Goal: Task Accomplishment & Management: Complete application form

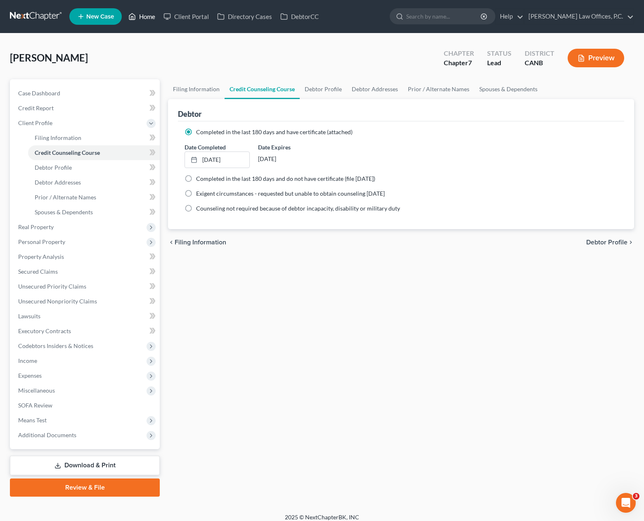
click at [142, 19] on link "Home" at bounding box center [141, 16] width 35 height 15
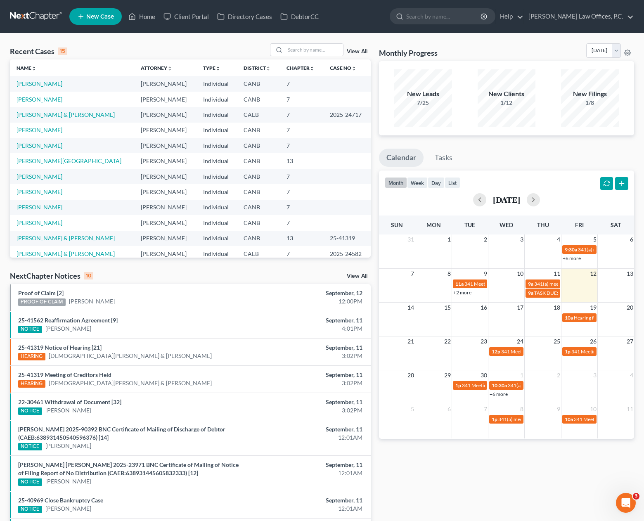
click at [105, 18] on span "New Case" at bounding box center [100, 17] width 28 height 6
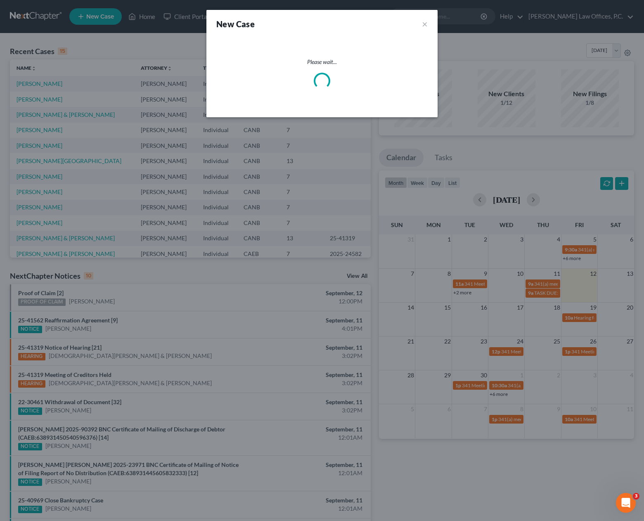
select select "9"
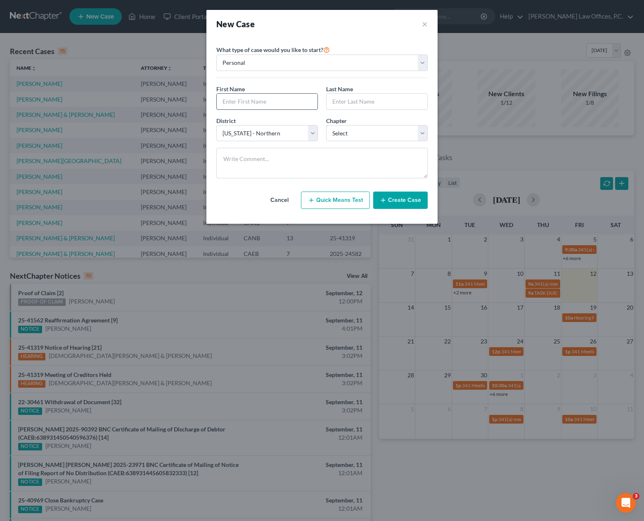
click at [249, 97] on input "text" at bounding box center [267, 102] width 101 height 16
type input "[PERSON_NAME]"
click at [374, 132] on select "Select 7 11 12 13" at bounding box center [376, 133] width 101 height 17
select select "0"
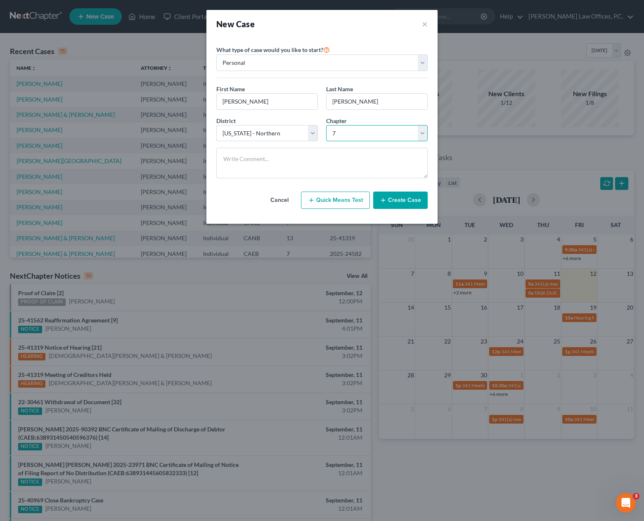
click at [326, 125] on select "Select 7 11 12 13" at bounding box center [376, 133] width 101 height 17
click at [388, 202] on button "Create Case" at bounding box center [400, 199] width 54 height 17
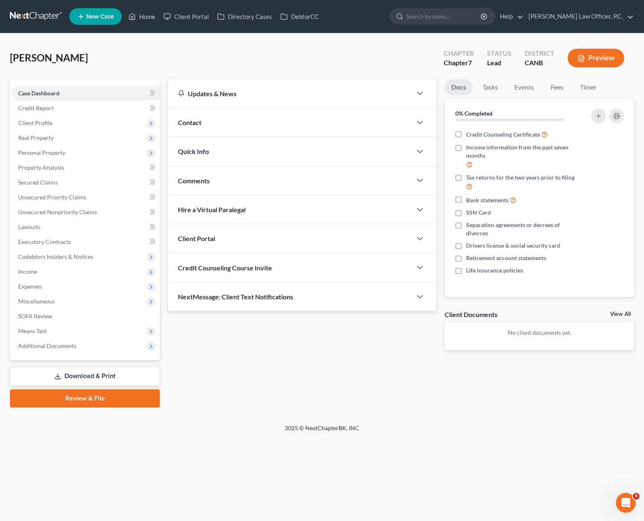
click at [249, 116] on div "Contact" at bounding box center [289, 122] width 243 height 28
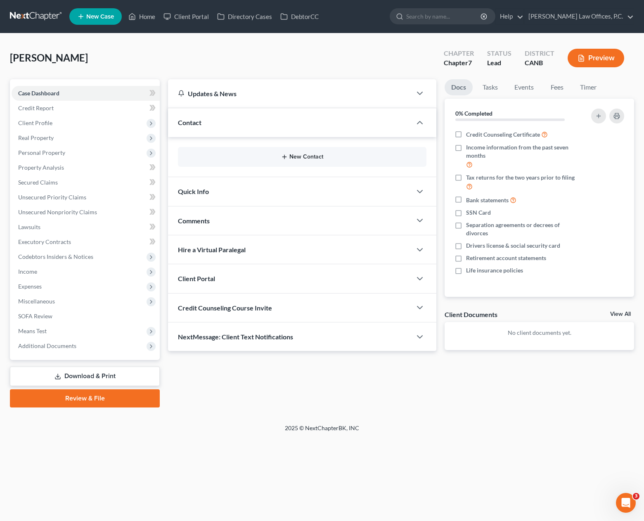
click at [294, 157] on button "New Contact" at bounding box center [301, 156] width 235 height 7
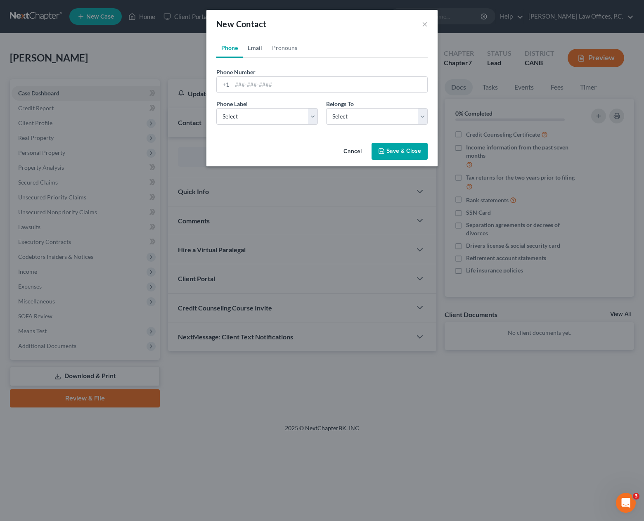
click at [253, 52] on link "Email" at bounding box center [255, 48] width 24 height 20
click at [261, 82] on input "email" at bounding box center [329, 85] width 195 height 16
paste input "[EMAIL_ADDRESS][DOMAIN_NAME]"
type input "[EMAIL_ADDRESS][DOMAIN_NAME]"
click at [269, 116] on select "Select Home Work Other" at bounding box center [266, 116] width 101 height 17
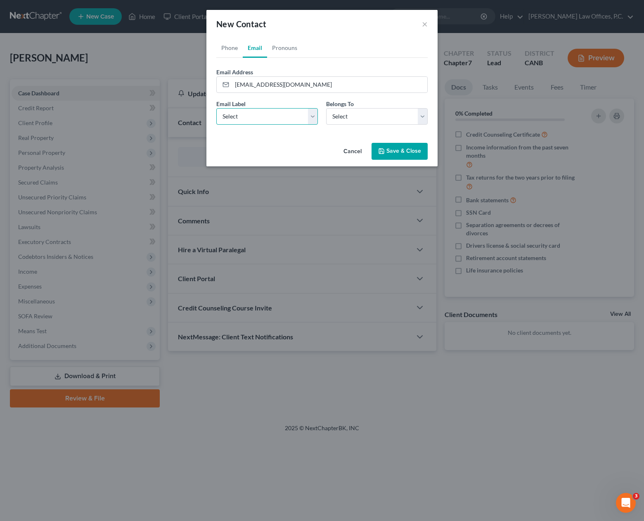
select select "0"
click at [216, 108] on select "Select Home Work Other" at bounding box center [266, 116] width 101 height 17
click at [355, 119] on select "Select Client Other" at bounding box center [376, 116] width 101 height 17
click at [326, 108] on select "Select Client Other" at bounding box center [376, 116] width 101 height 17
click at [356, 117] on select "Select Client Other" at bounding box center [376, 116] width 101 height 17
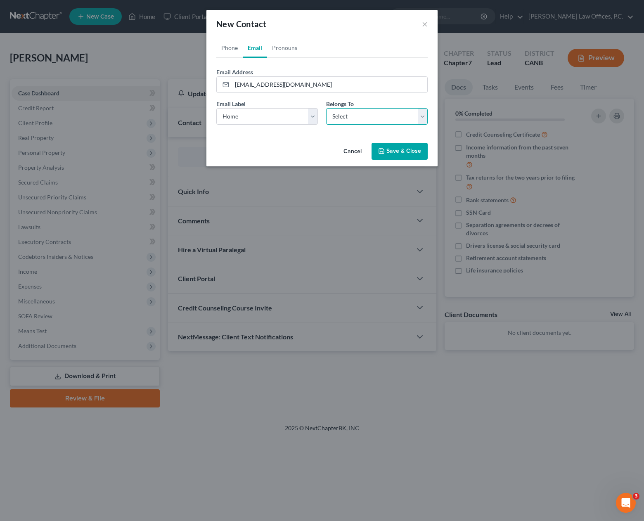
select select "0"
click at [326, 108] on select "Select Client Other" at bounding box center [376, 116] width 101 height 17
drag, startPoint x: 225, startPoint y: 48, endPoint x: 257, endPoint y: 76, distance: 42.1
click at [225, 48] on link "Phone" at bounding box center [229, 48] width 26 height 20
click at [261, 86] on input "tel" at bounding box center [329, 85] width 195 height 16
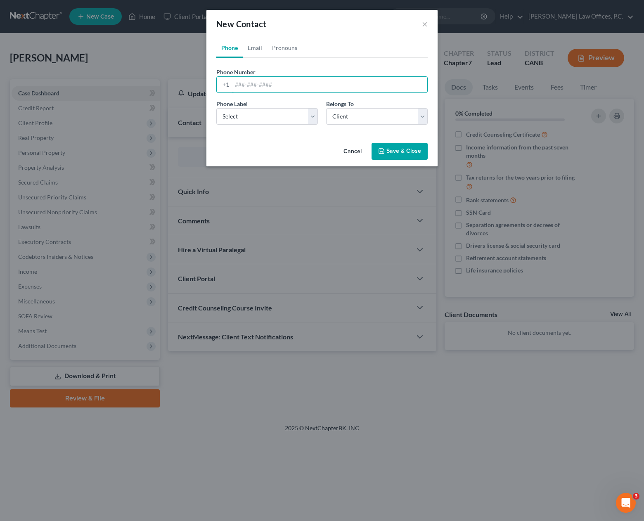
paste input "9257889733"
type input "9257889733"
click at [273, 113] on select "Select Mobile Home Work Other" at bounding box center [266, 116] width 101 height 17
select select "0"
click at [216, 108] on select "Select Mobile Home Work Other" at bounding box center [266, 116] width 101 height 17
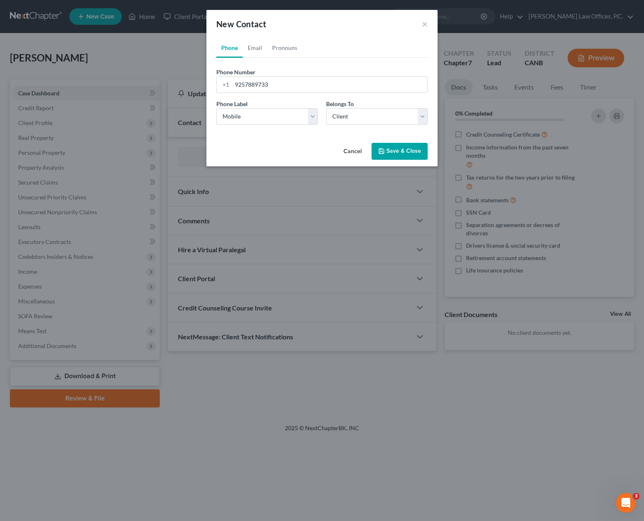
click at [405, 156] on button "Save & Close" at bounding box center [399, 151] width 56 height 17
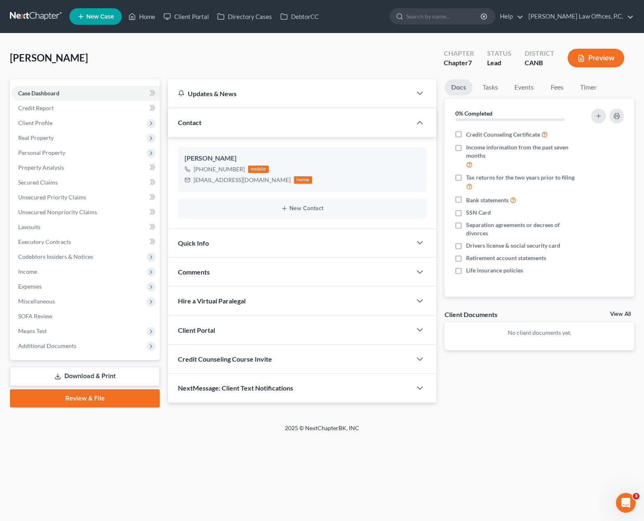
drag, startPoint x: 345, startPoint y: 335, endPoint x: 371, endPoint y: 330, distance: 26.0
click at [345, 335] on div "Client Portal" at bounding box center [289, 330] width 243 height 28
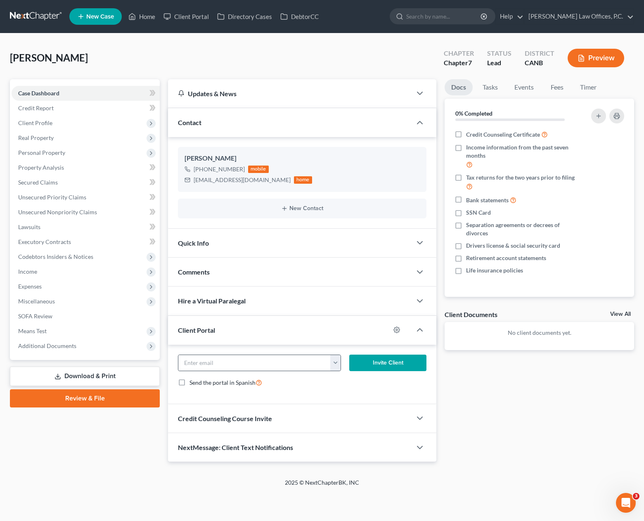
click at [335, 359] on button "button" at bounding box center [335, 363] width 10 height 16
click at [376, 386] on link "[EMAIL_ADDRESS][DOMAIN_NAME]" at bounding box center [386, 381] width 113 height 14
type input "[EMAIL_ADDRESS][DOMAIN_NAME]"
click at [367, 366] on button "Invite Client" at bounding box center [387, 362] width 77 height 17
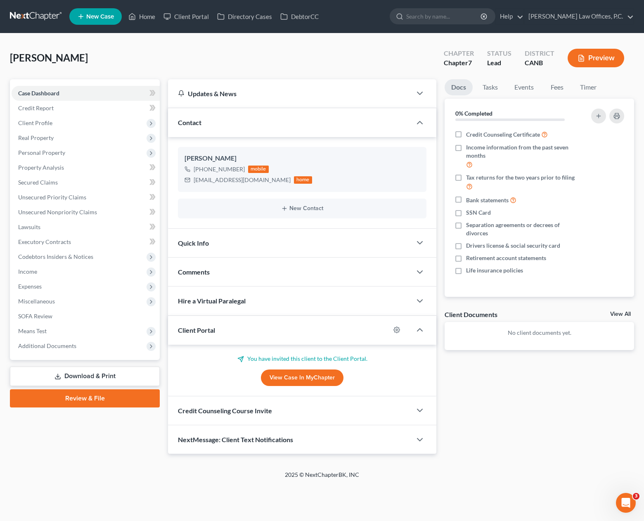
click at [417, 404] on div at bounding box center [423, 410] width 25 height 17
click at [420, 409] on polyline "button" at bounding box center [419, 410] width 5 height 2
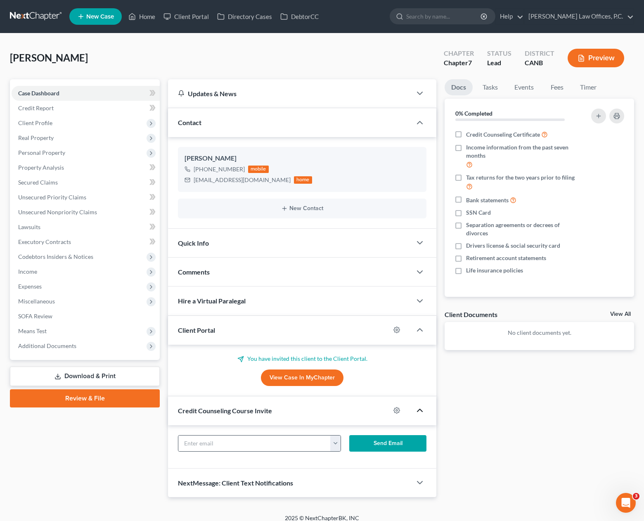
click at [335, 441] on button "button" at bounding box center [335, 443] width 10 height 16
click at [352, 461] on link "[EMAIL_ADDRESS][DOMAIN_NAME]" at bounding box center [386, 461] width 113 height 14
type input "[EMAIL_ADDRESS][DOMAIN_NAME]"
click at [398, 446] on button "Send Email" at bounding box center [387, 443] width 77 height 17
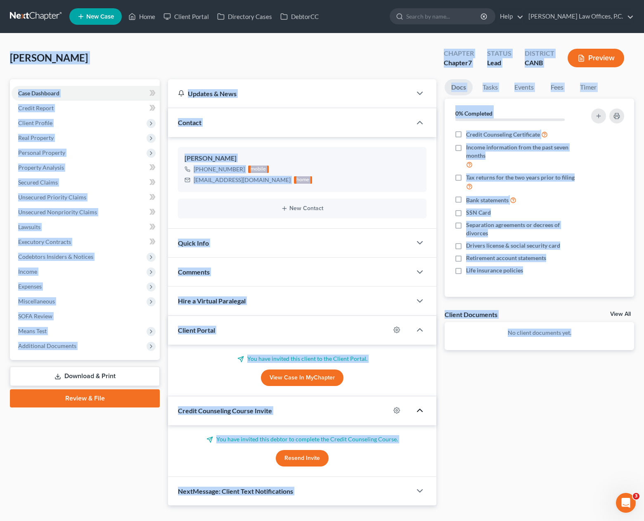
drag, startPoint x: 466, startPoint y: 489, endPoint x: 8, endPoint y: 40, distance: 641.5
click at [8, 40] on div "[PERSON_NAME] Upgraded Chapter Chapter 7 Status Lead District CANB Preview Peti…" at bounding box center [322, 277] width 644 height 488
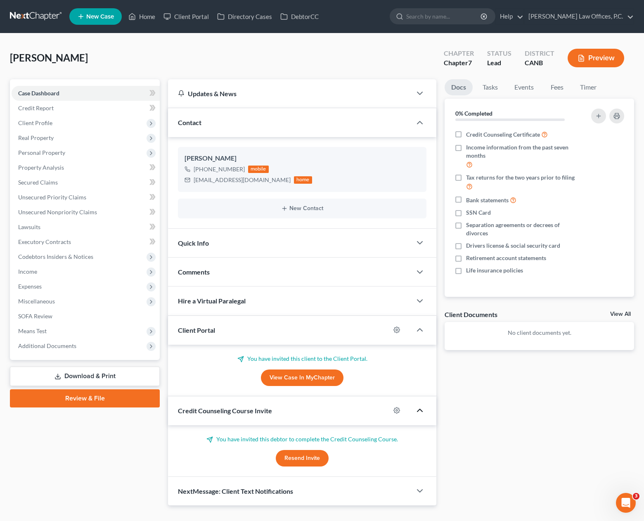
click at [39, 44] on div "[PERSON_NAME] Upgraded Chapter Chapter 7 Status Lead District CANB Preview" at bounding box center [322, 61] width 624 height 36
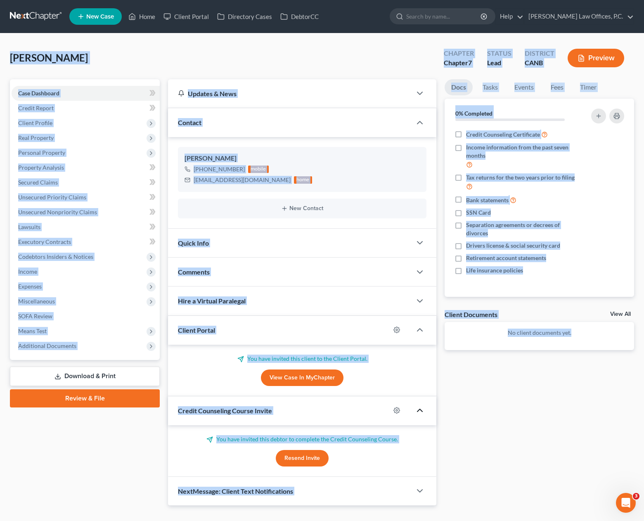
drag, startPoint x: 24, startPoint y: 43, endPoint x: 512, endPoint y: 454, distance: 638.0
click at [512, 454] on div "[PERSON_NAME] Upgraded Chapter Chapter 7 Status Lead District CANB Preview Peti…" at bounding box center [322, 277] width 624 height 469
click at [512, 454] on div "Docs Tasks Events Fees Timer 0% Completed Nothing here yet! Credit Counseling C…" at bounding box center [539, 292] width 198 height 426
drag, startPoint x: 494, startPoint y: 471, endPoint x: 9, endPoint y: 50, distance: 642.5
click at [9, 50] on div "[PERSON_NAME] Upgraded Chapter Chapter 7 Status Lead District CANB Preview Peti…" at bounding box center [322, 277] width 644 height 488
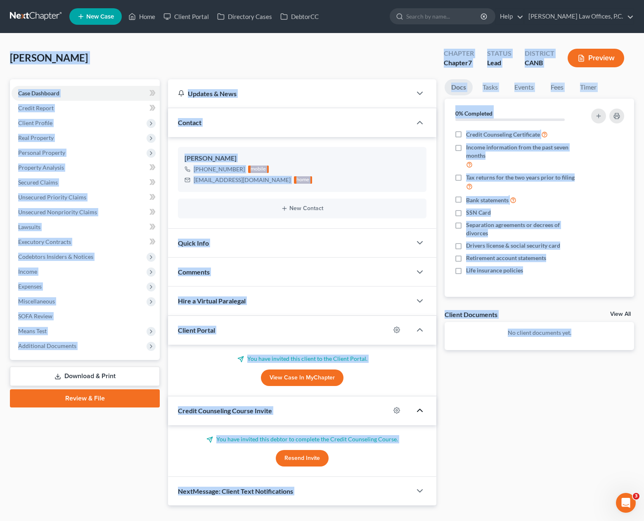
click at [45, 50] on div "[PERSON_NAME] Upgraded Chapter Chapter 7 Status Lead District CANB Preview" at bounding box center [322, 61] width 624 height 36
